Goal: Connect with others: Connect with others

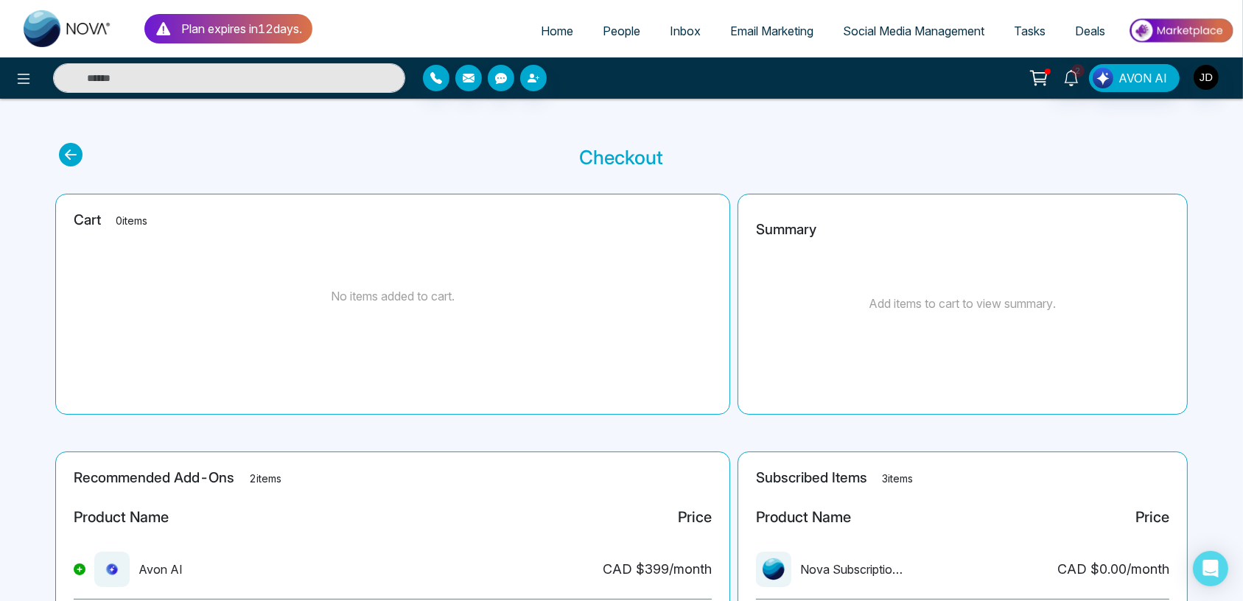
click at [606, 38] on span "People" at bounding box center [622, 31] width 38 height 15
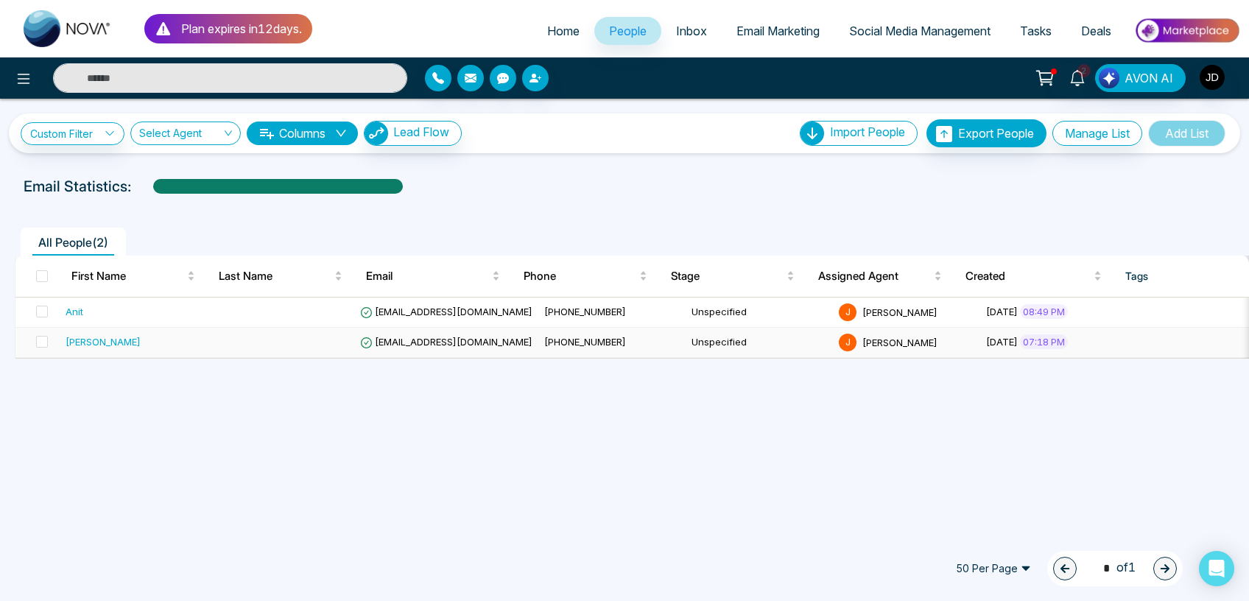
click at [565, 344] on span "[PHONE_NUMBER]" at bounding box center [585, 342] width 82 height 12
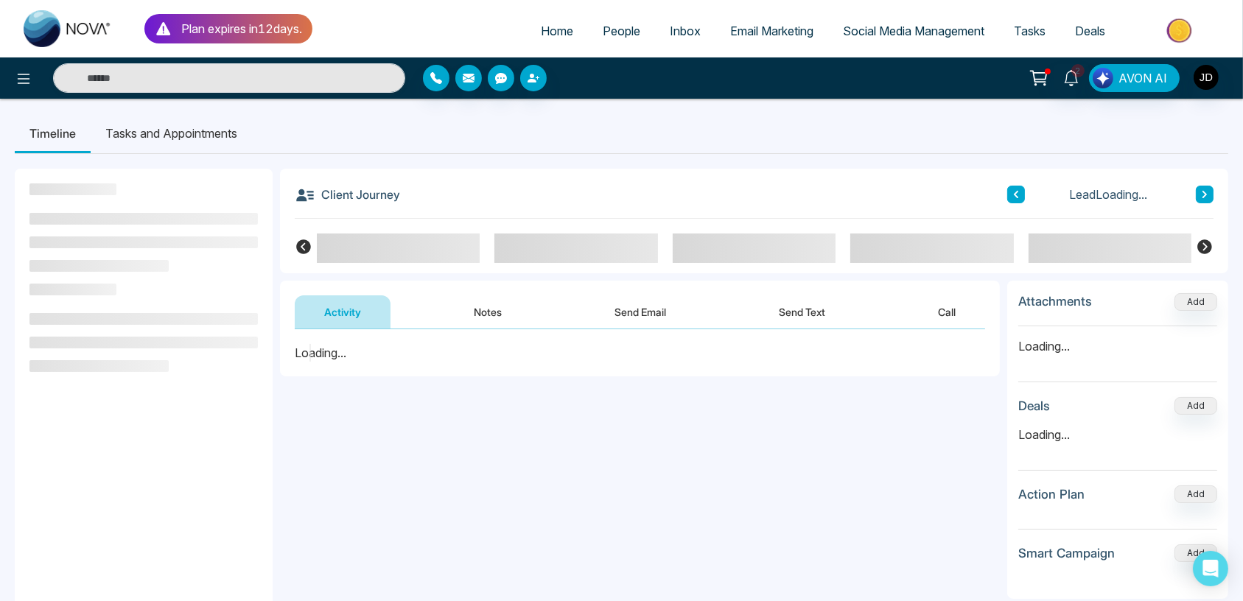
click at [950, 312] on button "Call" at bounding box center [946, 311] width 77 height 33
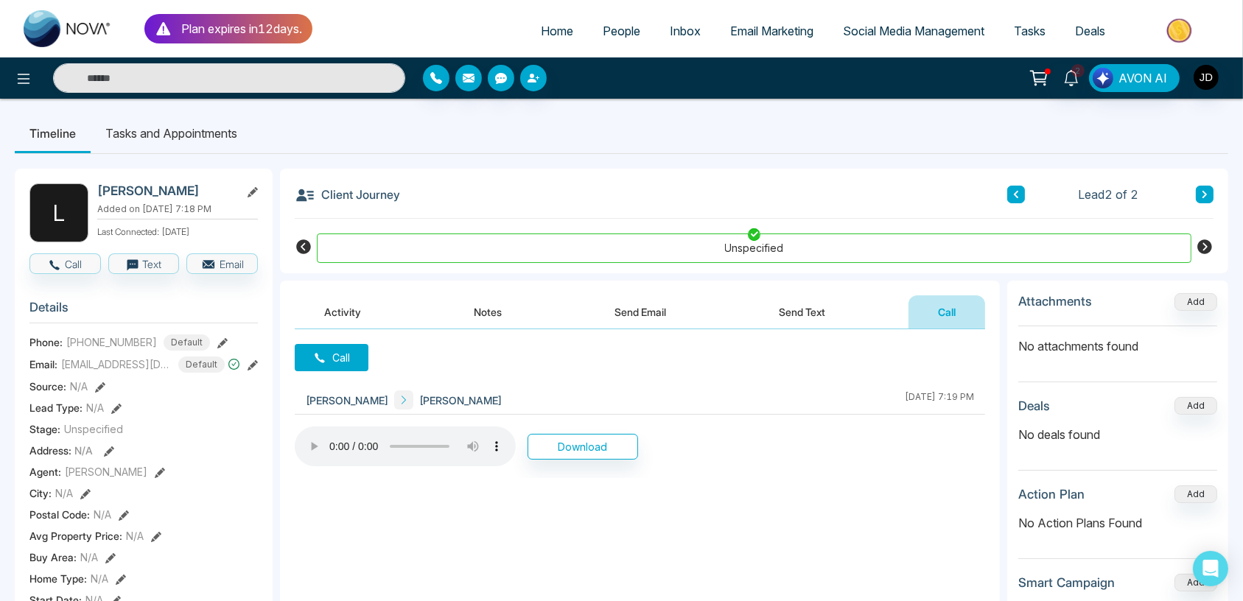
click at [317, 359] on icon at bounding box center [320, 358] width 10 height 10
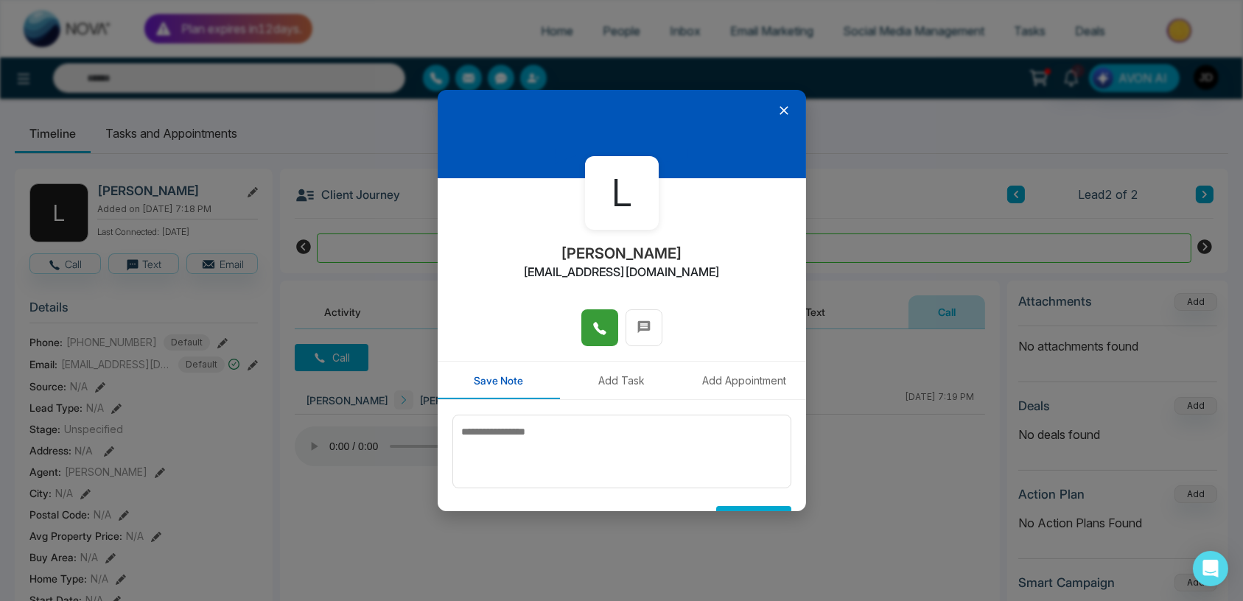
click at [595, 326] on icon at bounding box center [599, 328] width 15 height 15
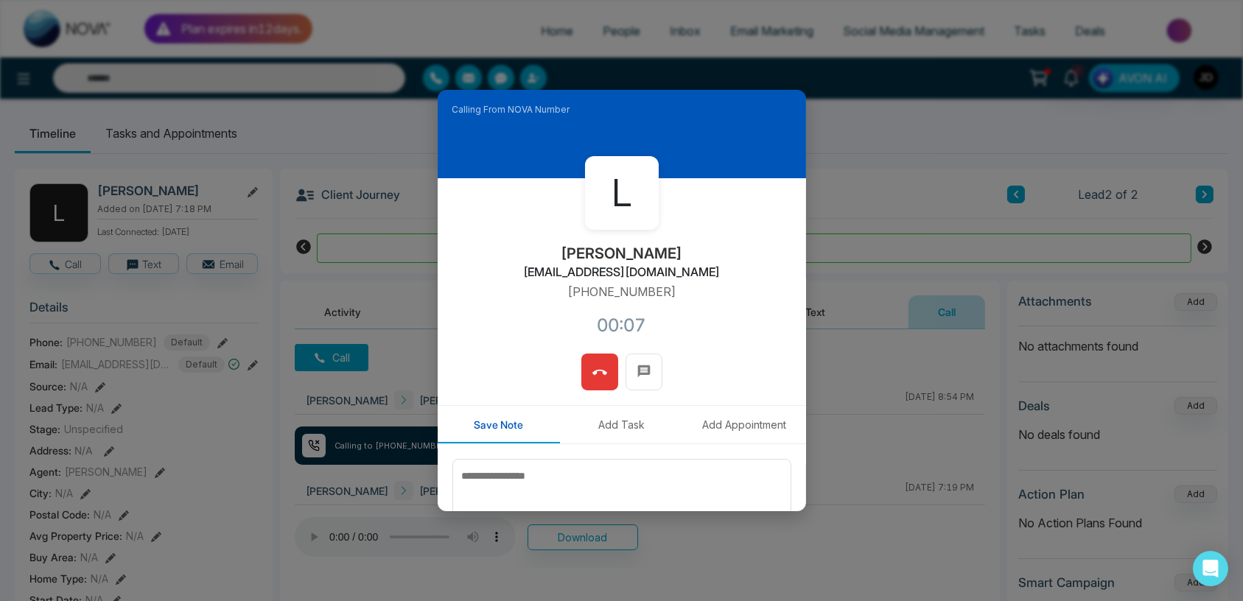
click at [750, 410] on button "Add Appointment" at bounding box center [744, 425] width 123 height 38
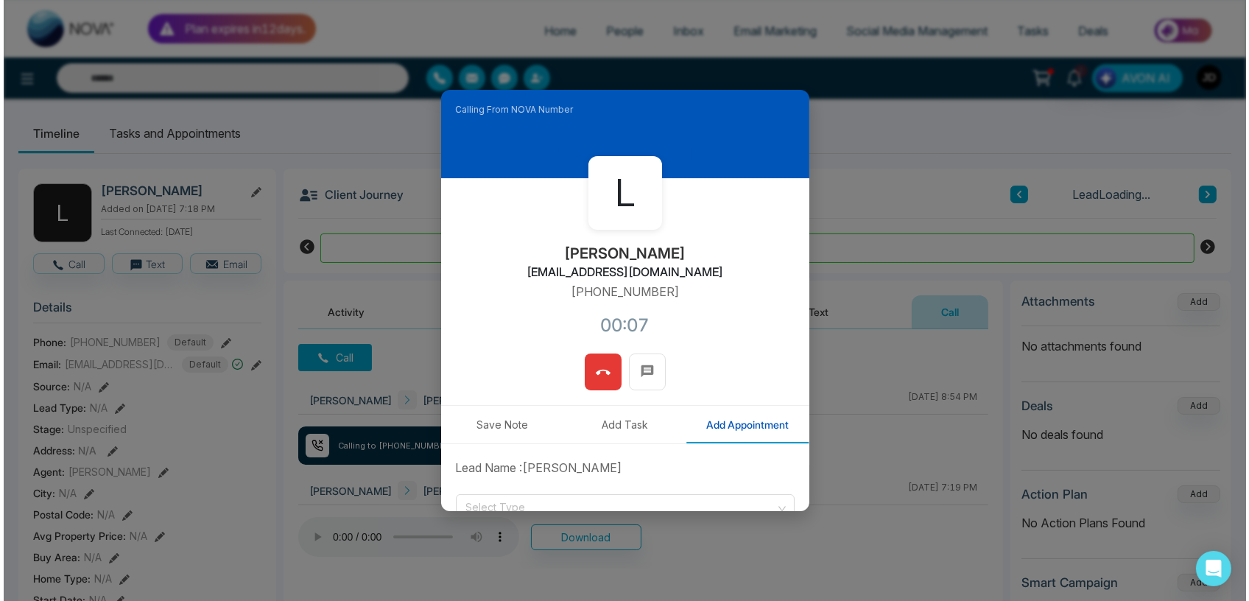
scroll to position [172, 0]
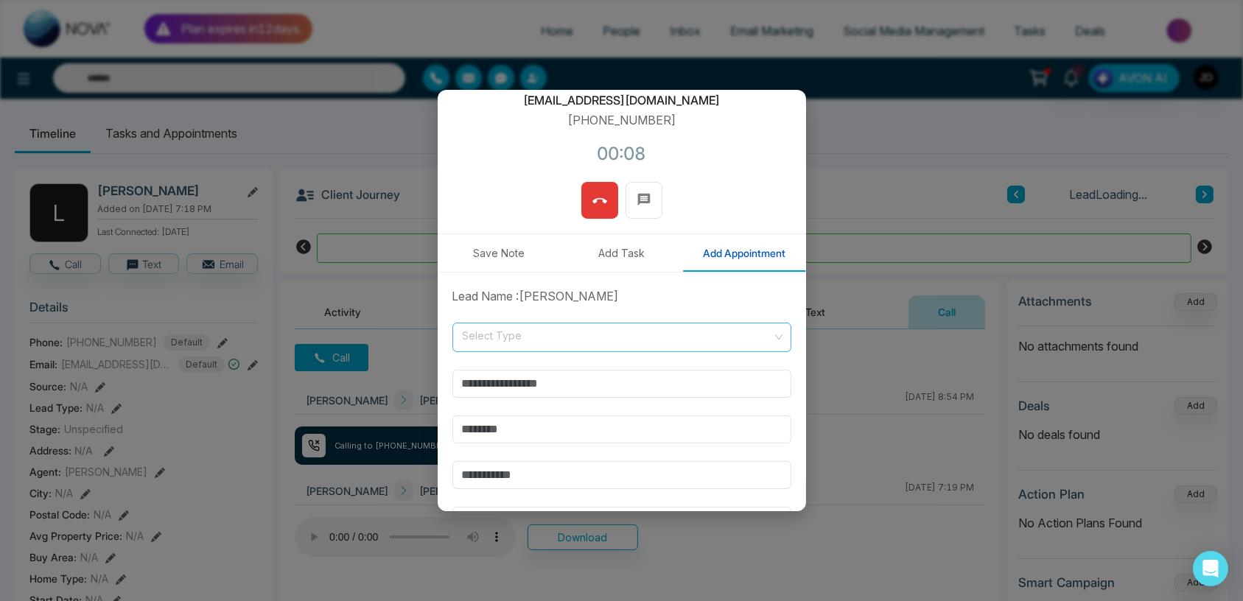
click at [502, 340] on input "search" at bounding box center [616, 334] width 311 height 22
click at [494, 390] on div "Online" at bounding box center [618, 393] width 315 height 16
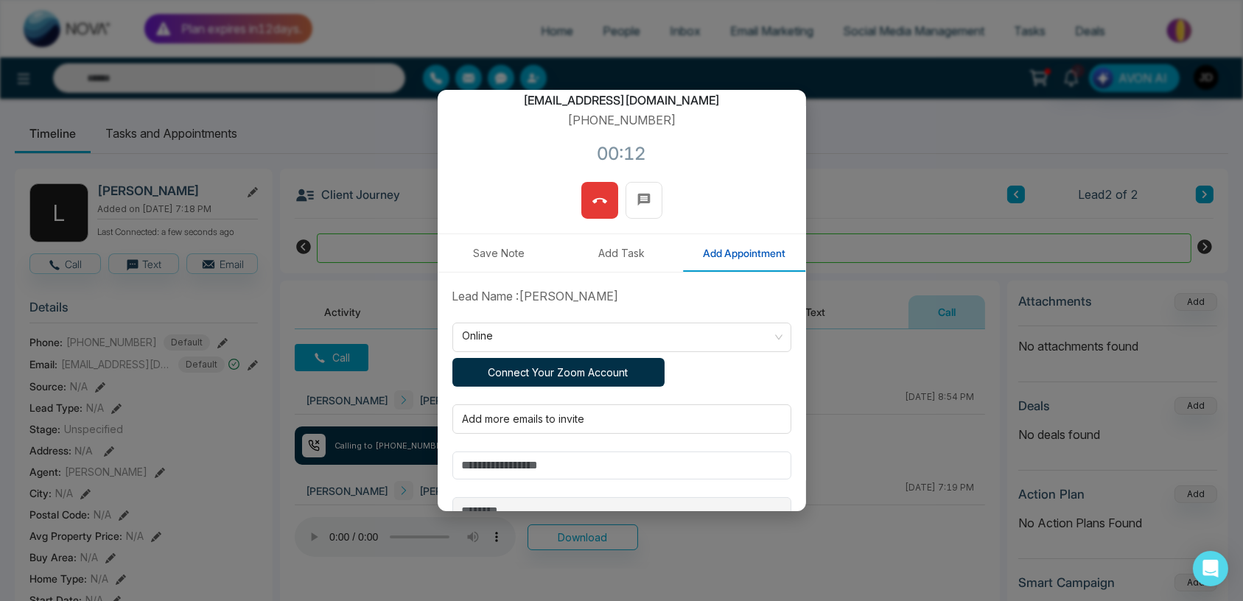
click at [521, 375] on button "Connect Your Zoom Account" at bounding box center [558, 372] width 212 height 29
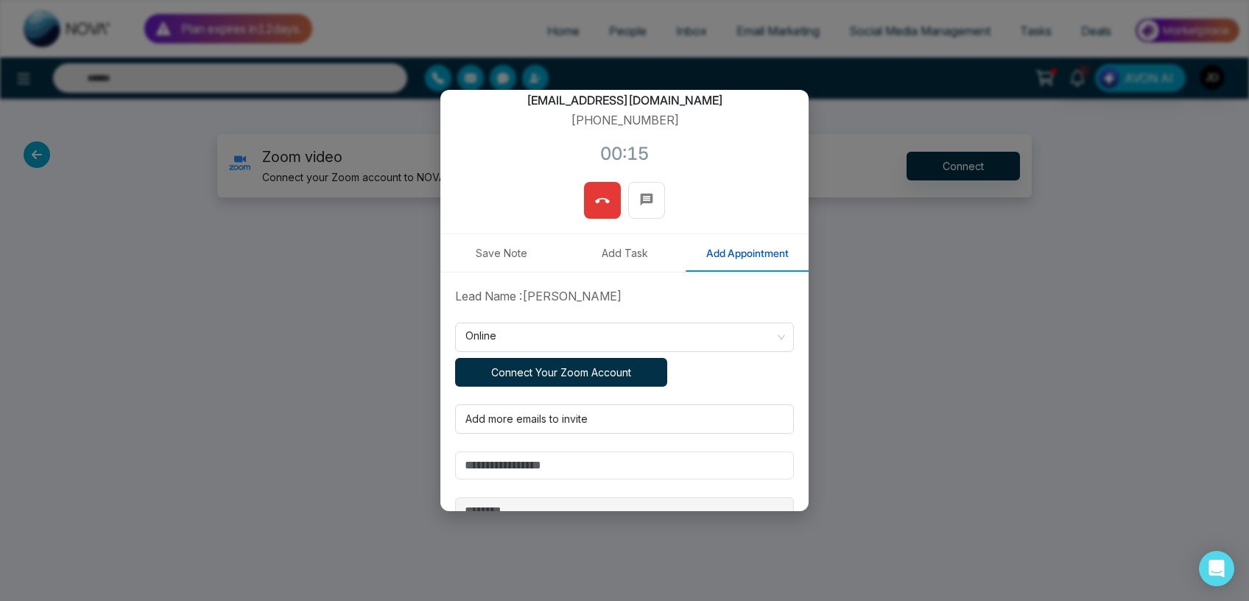
click at [563, 369] on button "Connect Your Zoom Account" at bounding box center [561, 372] width 212 height 29
click at [538, 368] on button "Connect Your Zoom Account" at bounding box center [561, 372] width 212 height 29
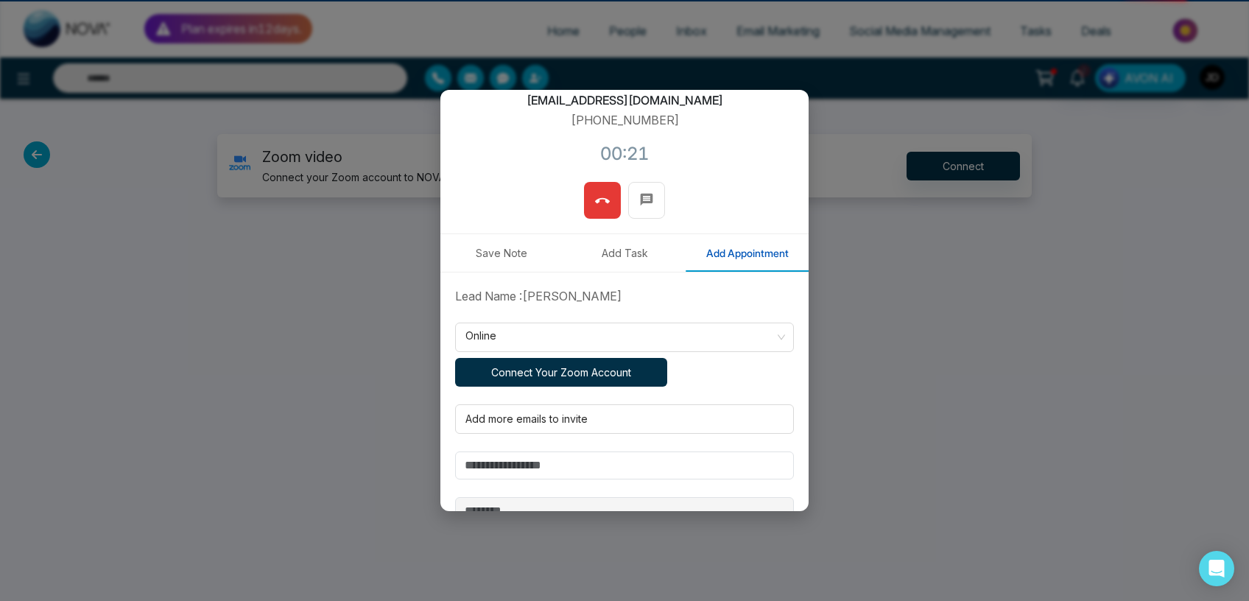
click at [538, 368] on button "Connect Your Zoom Account" at bounding box center [561, 372] width 212 height 29
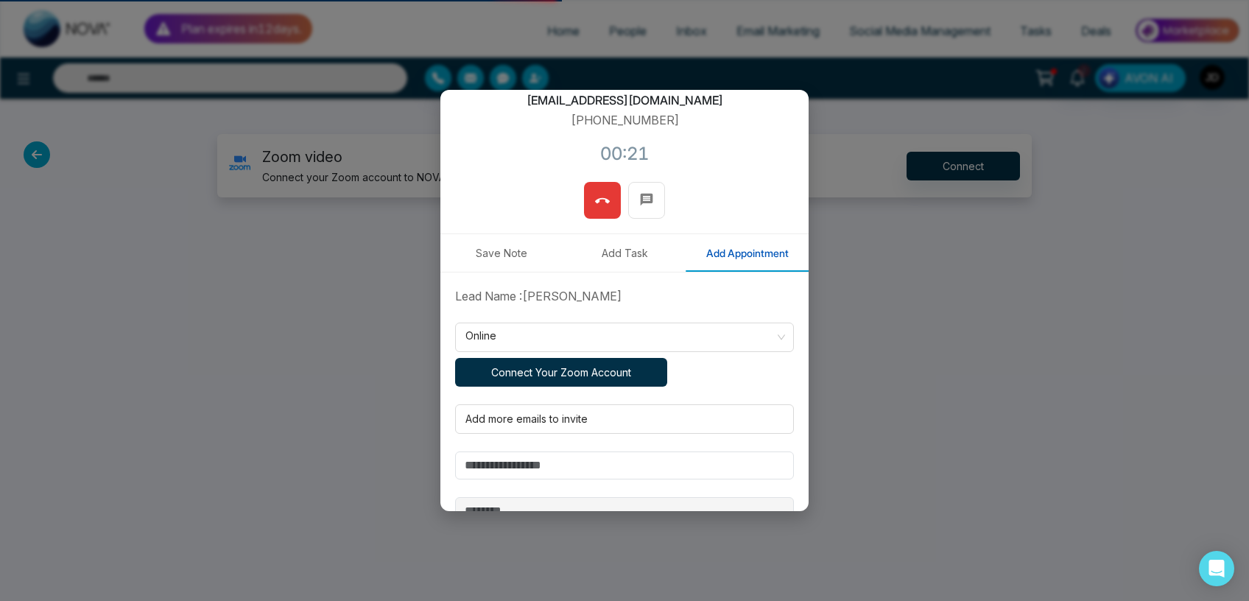
click at [538, 368] on button "Connect Your Zoom Account" at bounding box center [561, 372] width 212 height 29
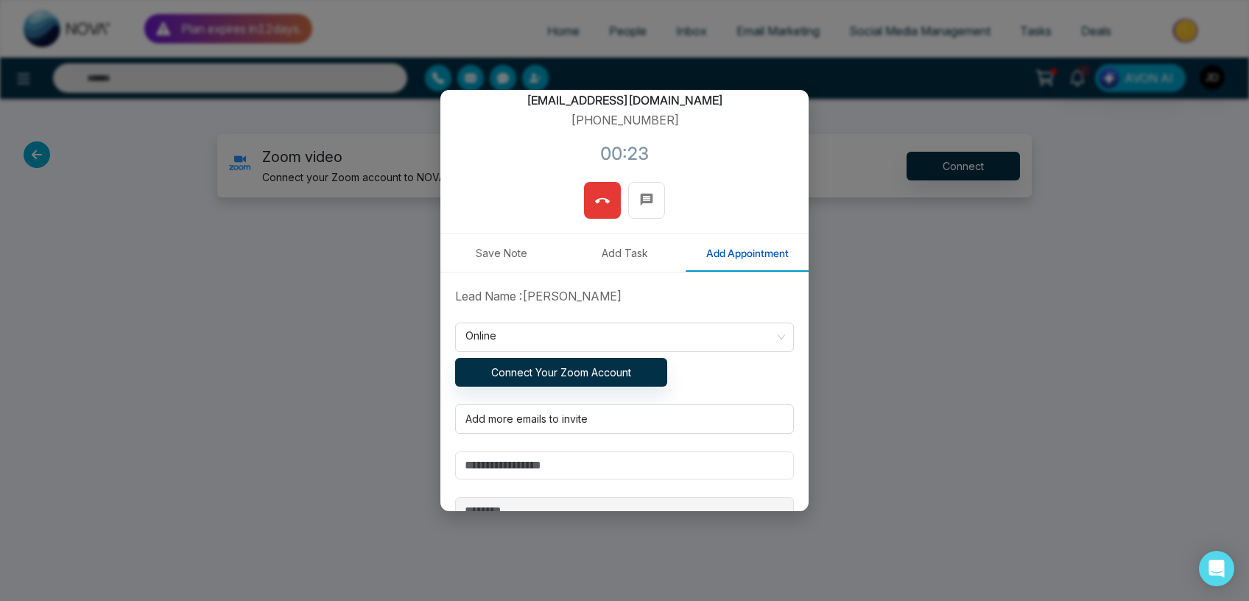
click at [978, 170] on div "**********" at bounding box center [624, 300] width 1249 height 601
click at [734, 136] on div "L [PERSON_NAME] [EMAIL_ADDRESS][DOMAIN_NAME] [PHONE_NUMBER]:25" at bounding box center [625, 94] width 368 height 175
click at [560, 369] on button "Connect Your Zoom Account" at bounding box center [561, 372] width 212 height 29
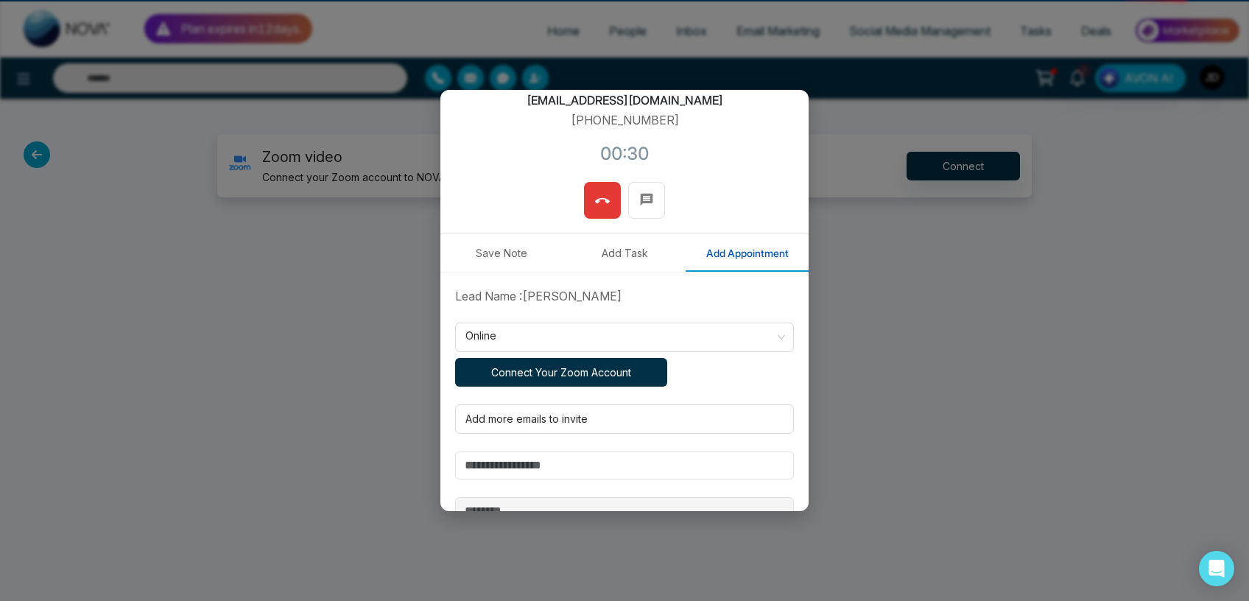
click at [560, 369] on button "Connect Your Zoom Account" at bounding box center [561, 372] width 212 height 29
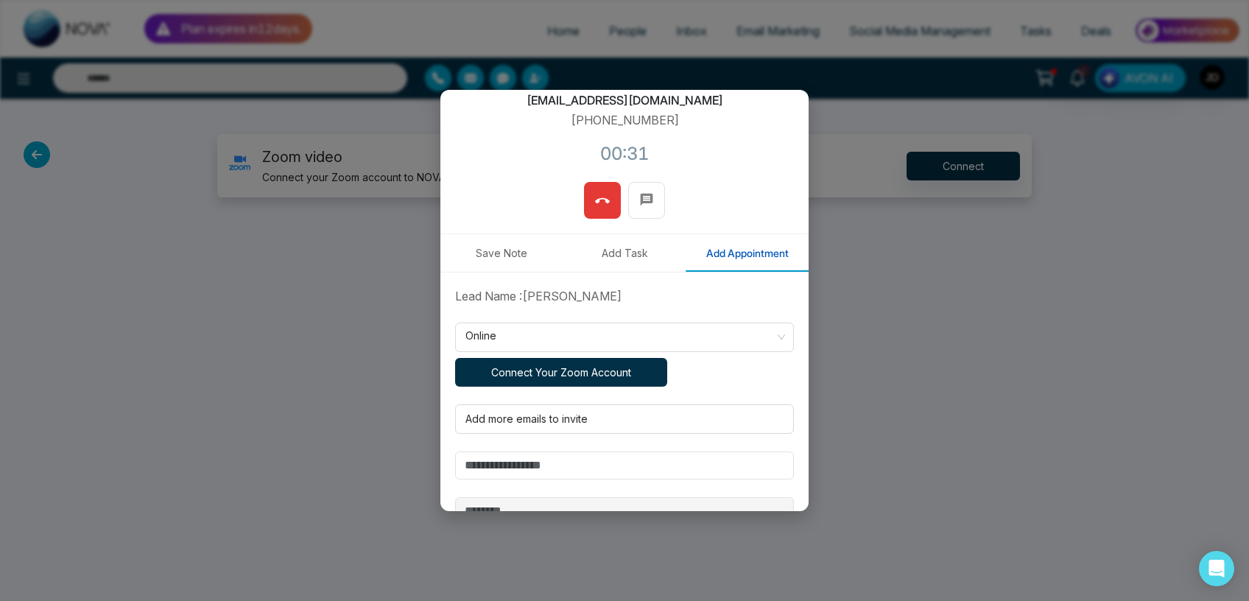
click at [560, 369] on button "Connect Your Zoom Account" at bounding box center [561, 372] width 212 height 29
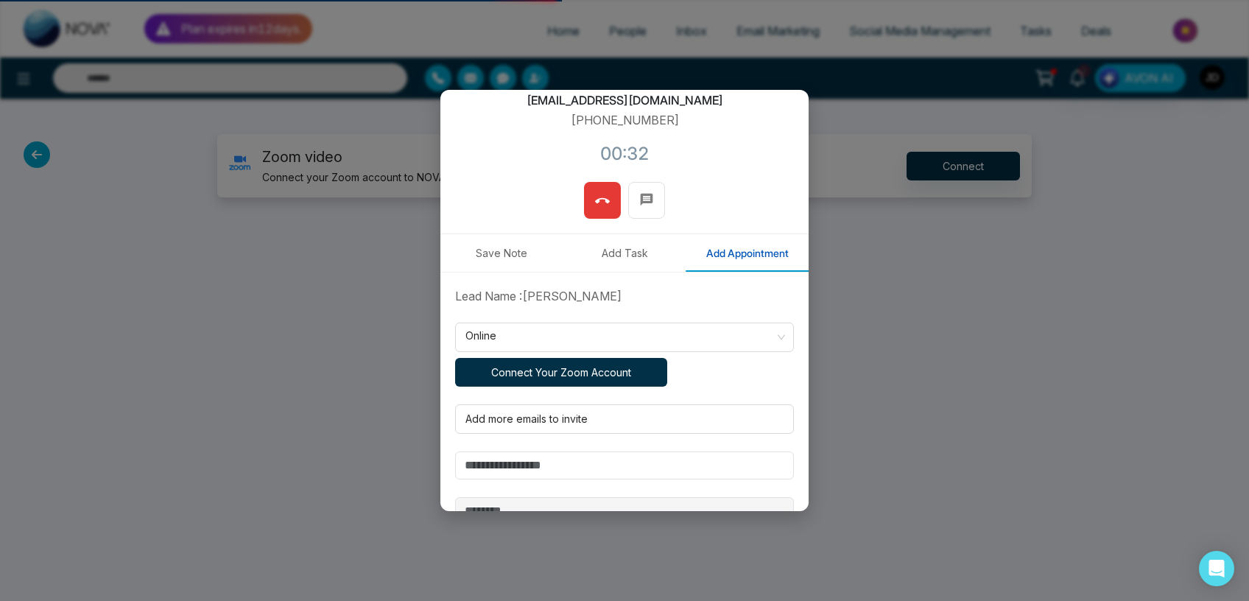
click at [560, 369] on button "Connect Your Zoom Account" at bounding box center [561, 372] width 212 height 29
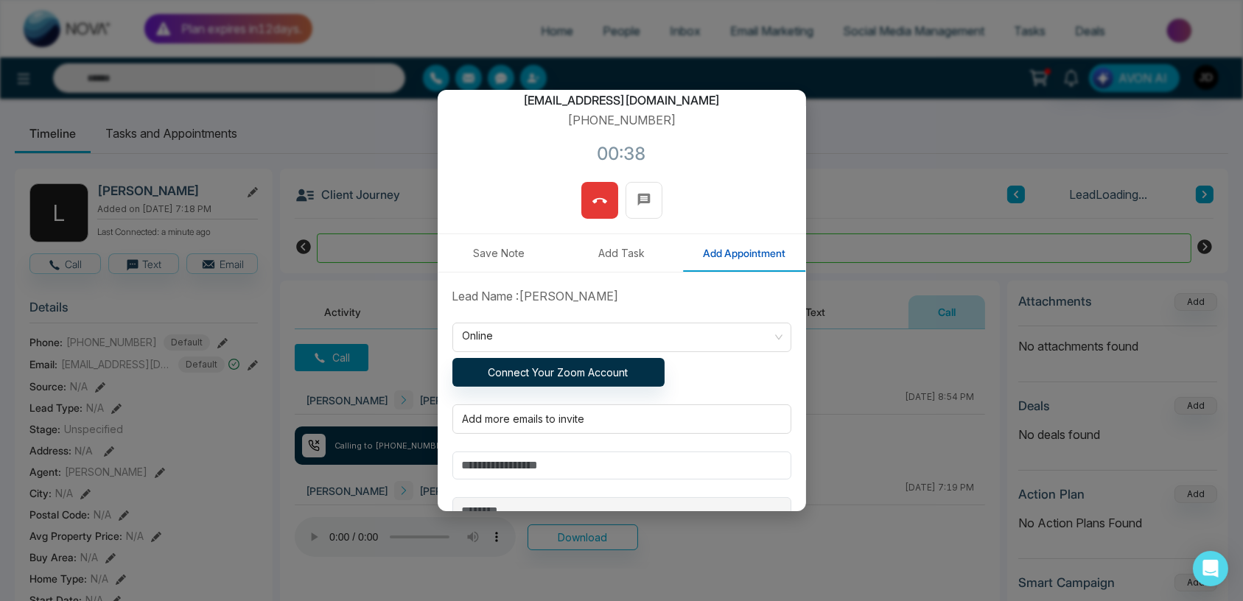
click at [340, 119] on div "**********" at bounding box center [621, 300] width 1243 height 601
click at [597, 415] on div at bounding box center [618, 419] width 323 height 18
click at [540, 375] on button "Connect Your Zoom Account" at bounding box center [558, 372] width 212 height 29
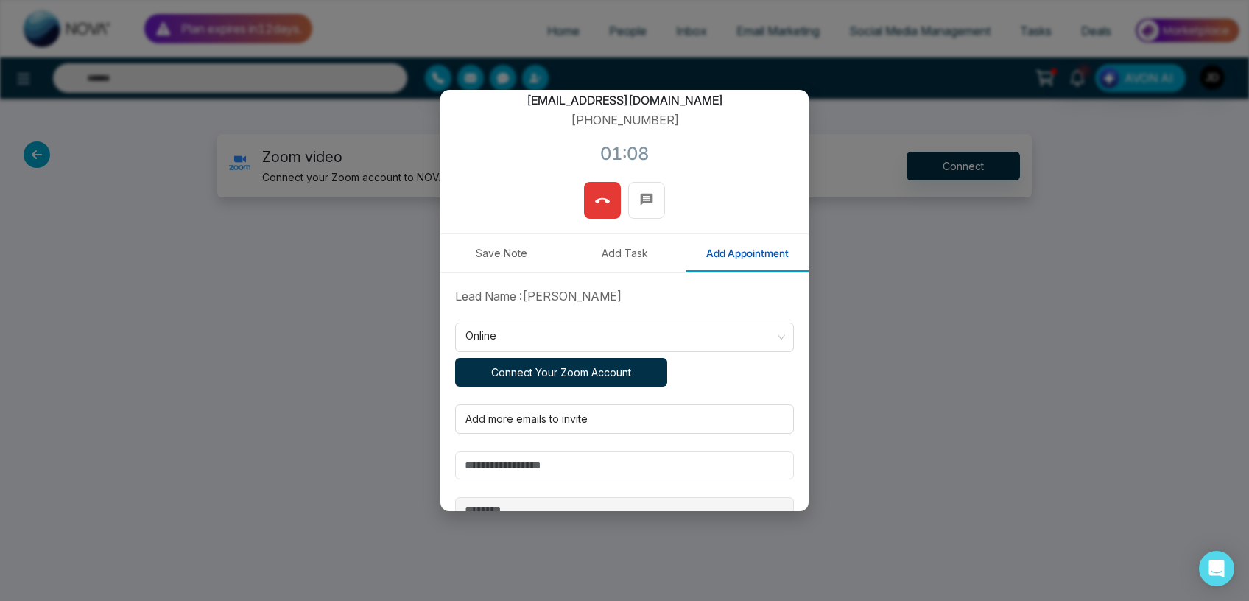
click at [541, 371] on button "Connect Your Zoom Account" at bounding box center [561, 372] width 212 height 29
click at [975, 161] on div "**********" at bounding box center [624, 300] width 1249 height 601
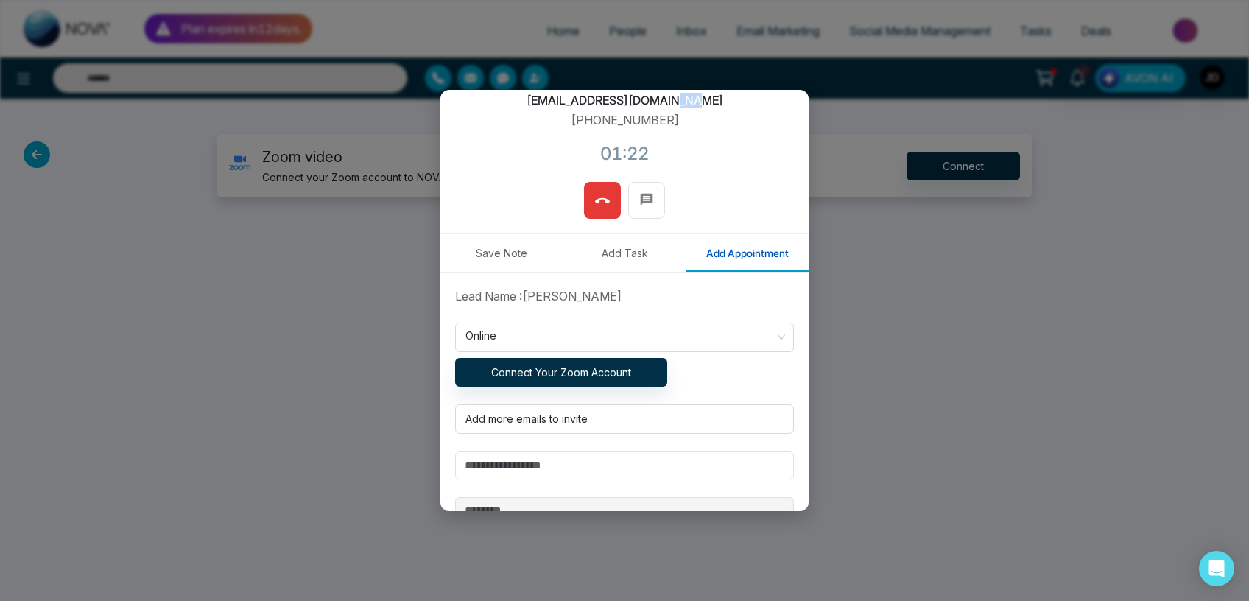
click at [590, 203] on button at bounding box center [602, 200] width 37 height 37
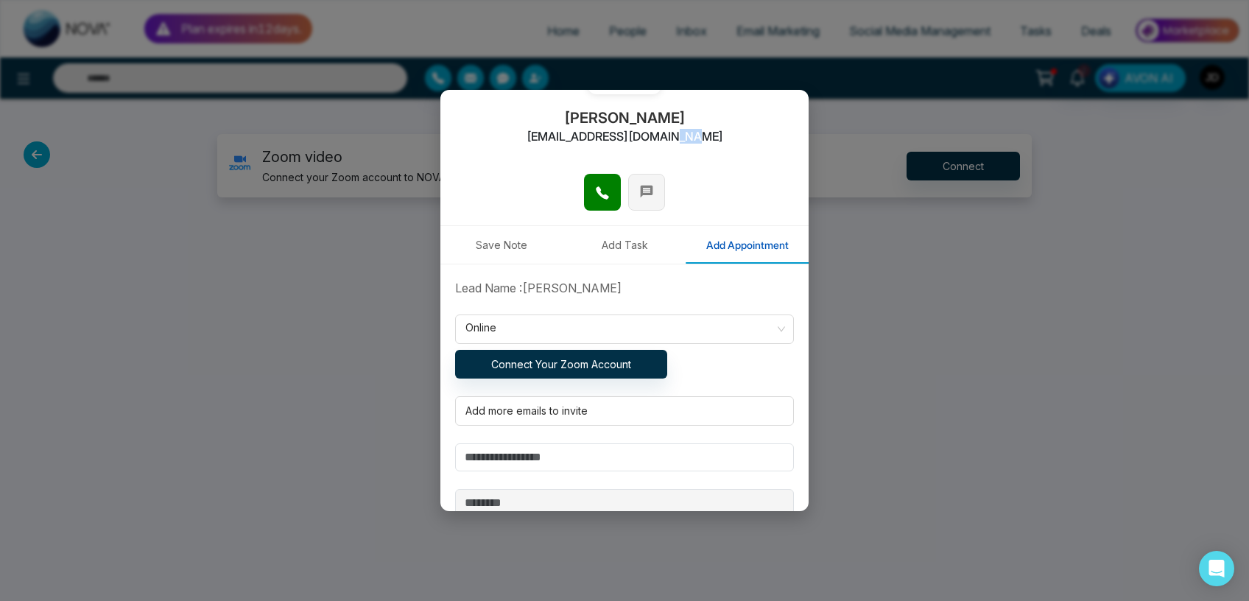
scroll to position [257, 0]
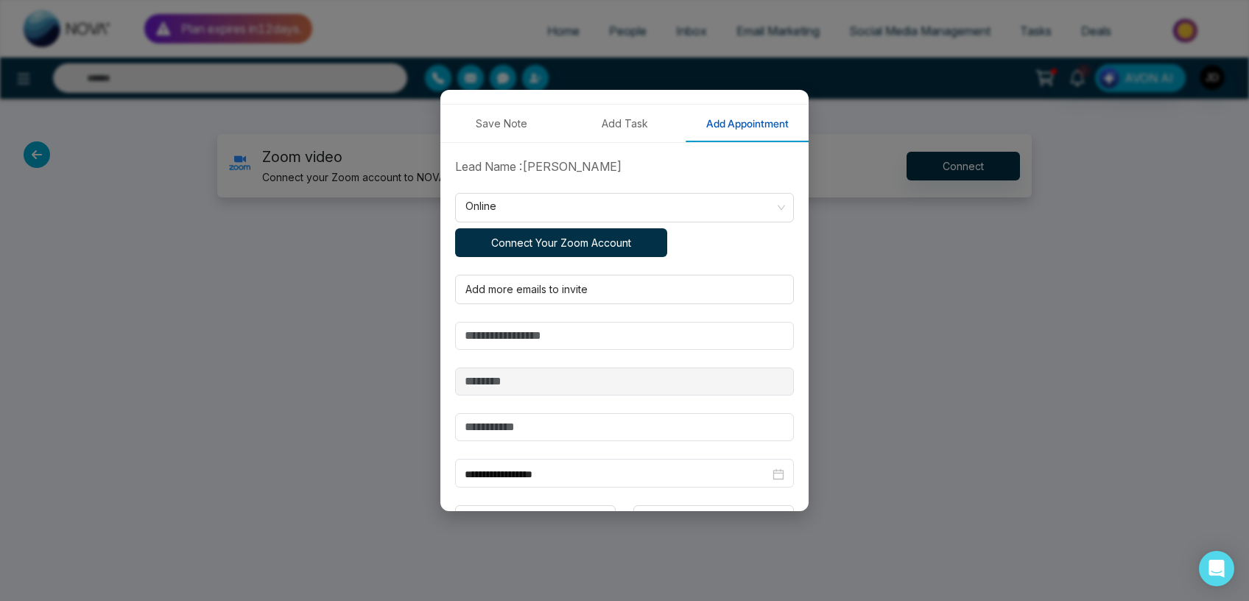
click at [566, 243] on button "Connect Your Zoom Account" at bounding box center [561, 242] width 212 height 29
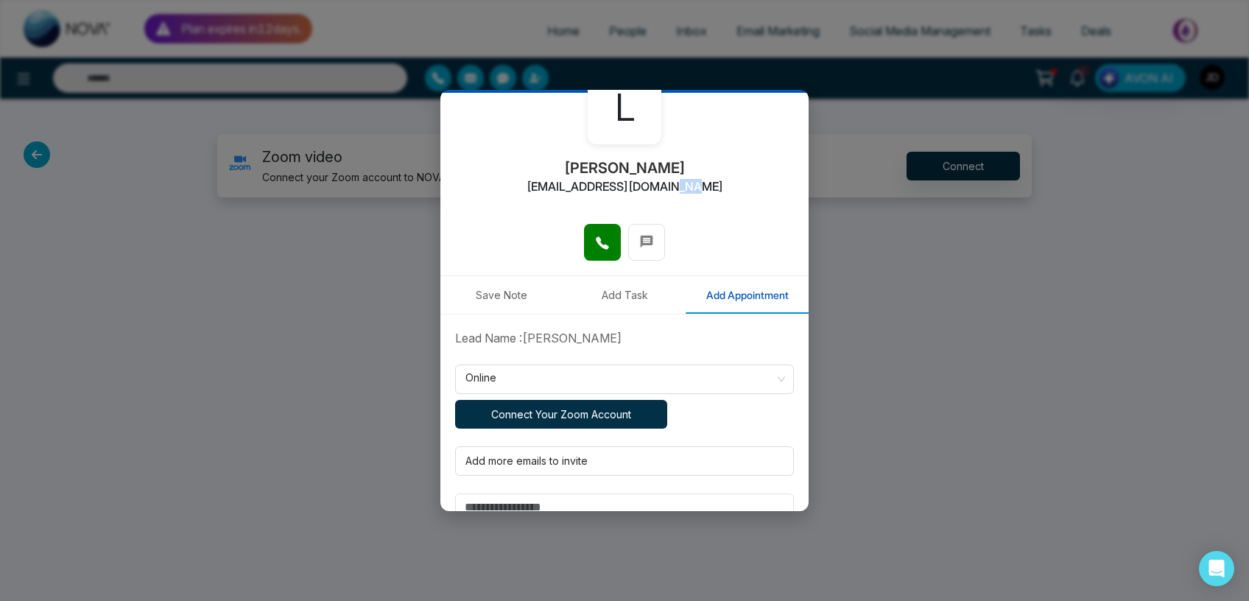
scroll to position [0, 0]
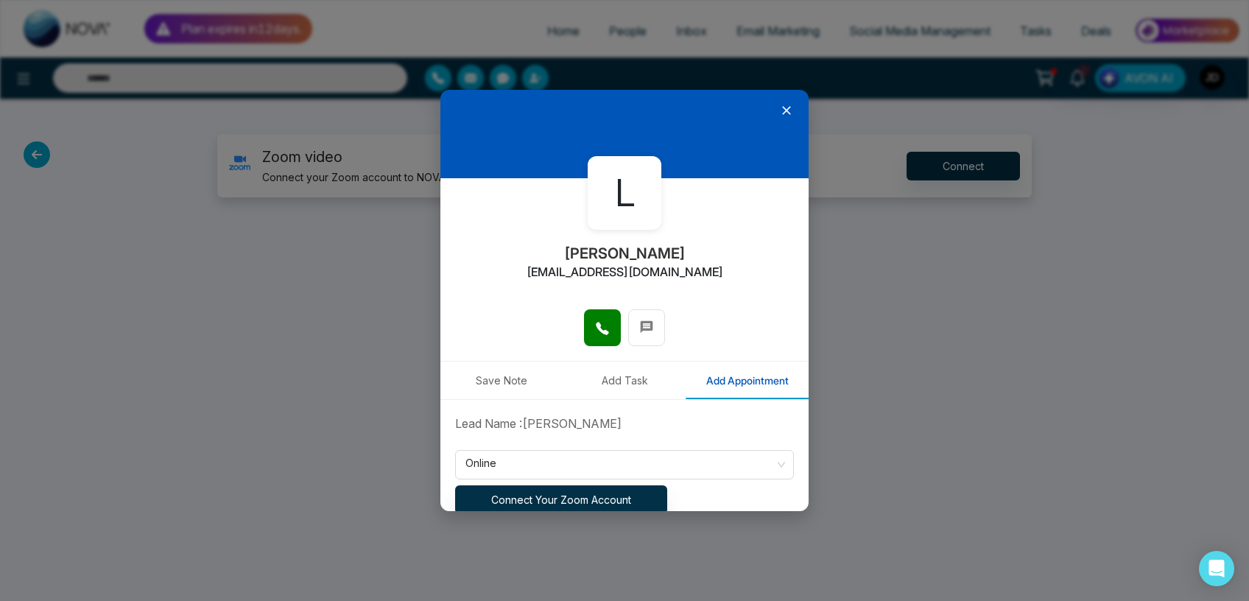
click at [787, 96] on div at bounding box center [625, 134] width 368 height 88
click at [785, 108] on icon at bounding box center [786, 110] width 15 height 15
